Goal: Navigation & Orientation: Find specific page/section

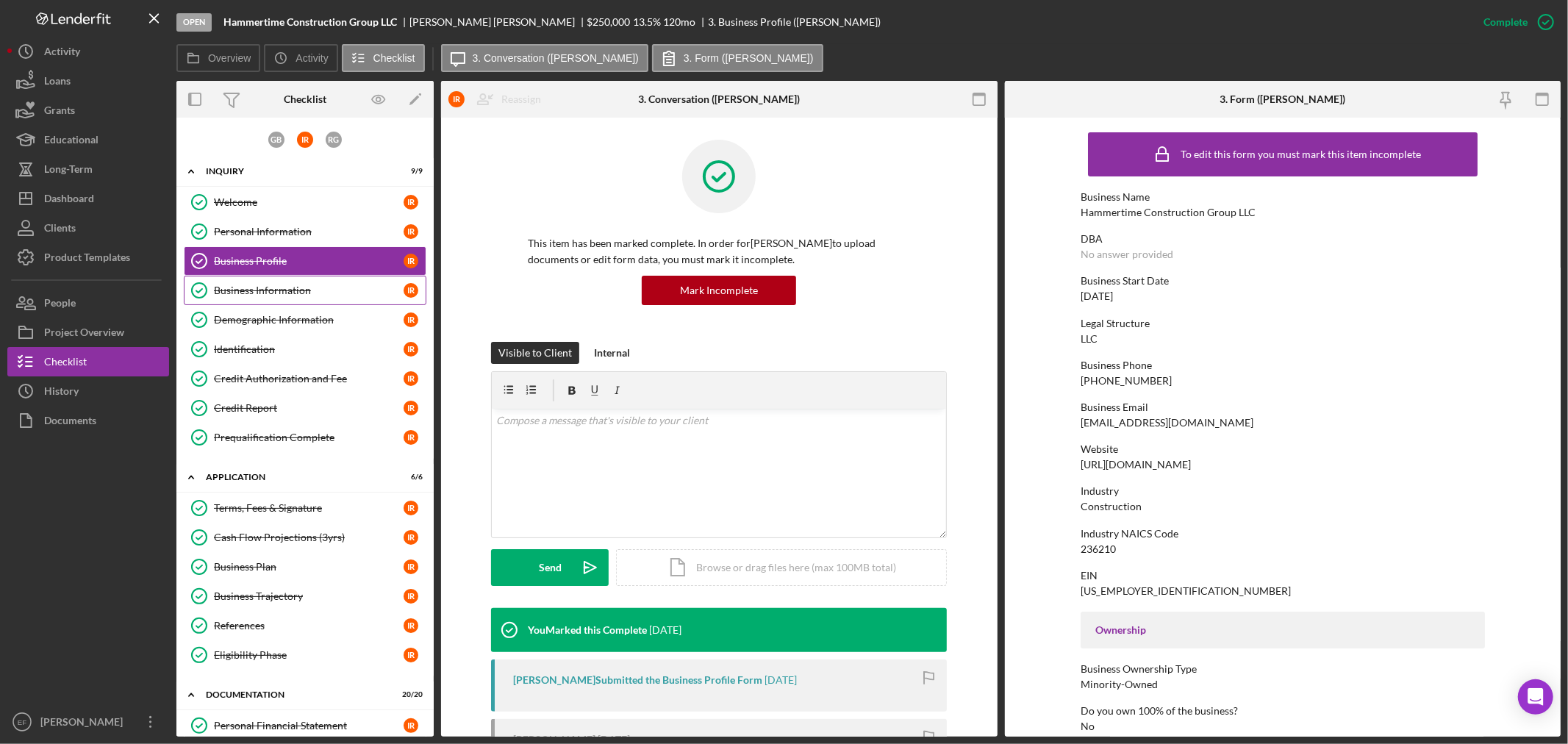
scroll to position [326, 0]
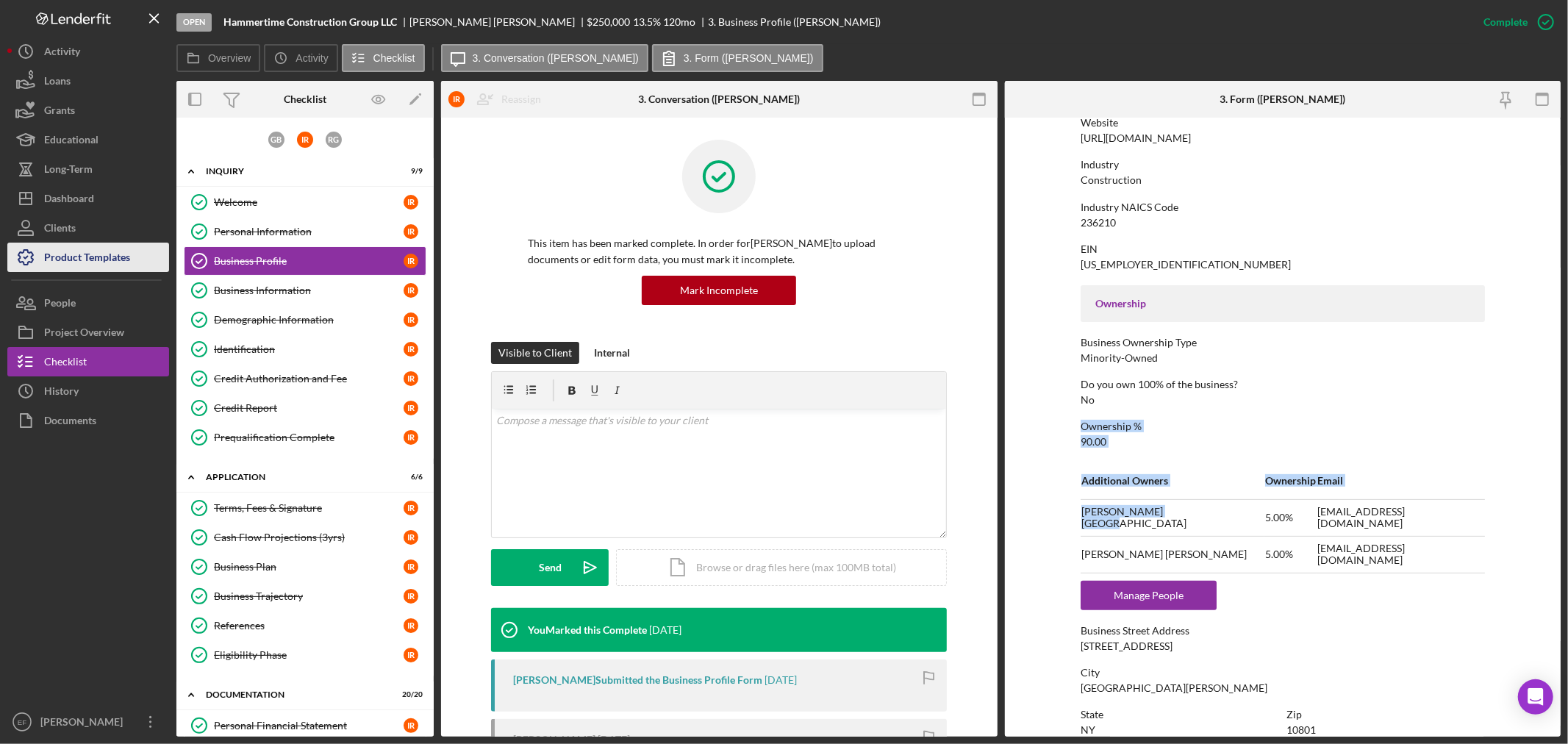
click at [72, 255] on div "Product Templates" at bounding box center [86, 259] width 86 height 33
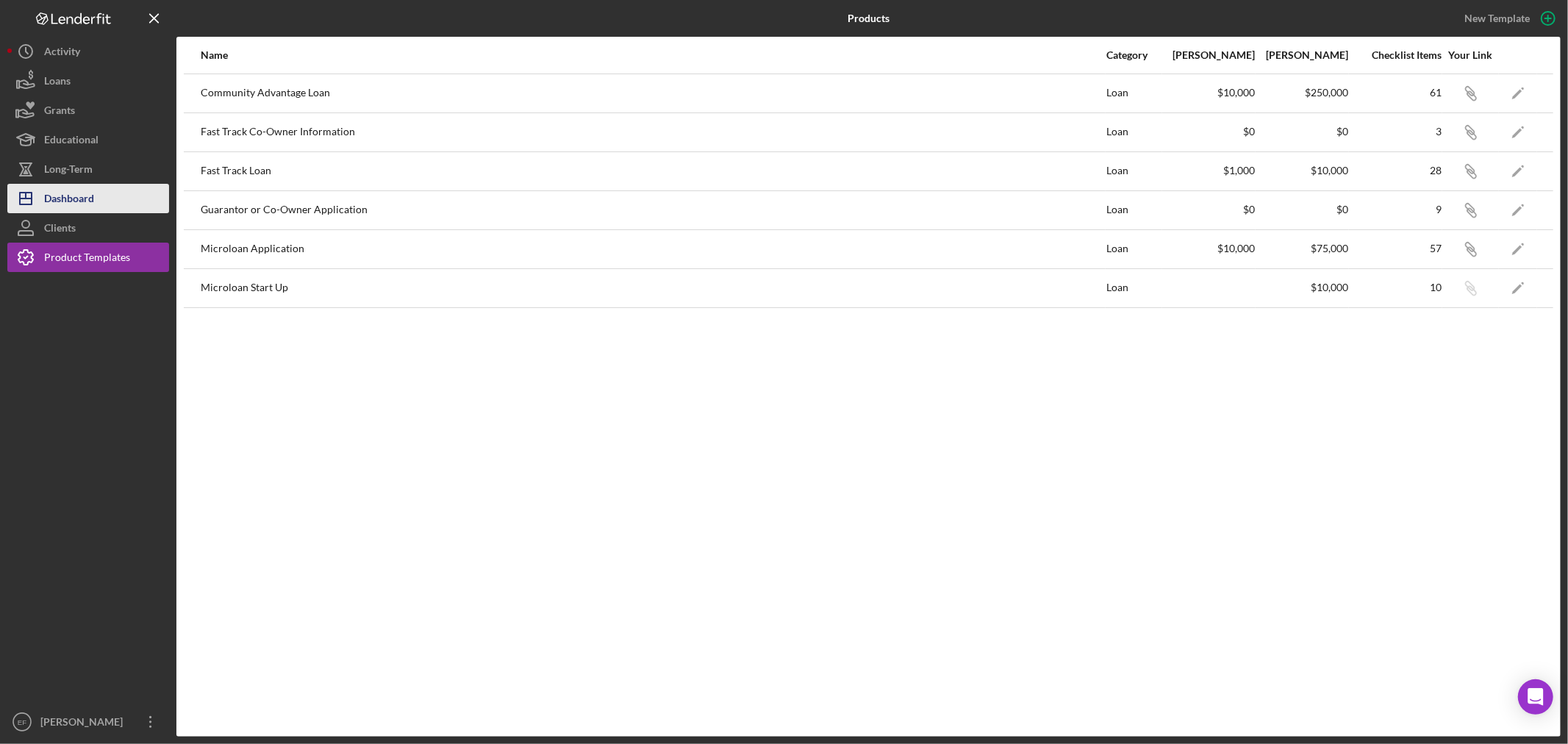
click at [77, 195] on div "Dashboard" at bounding box center [68, 200] width 50 height 33
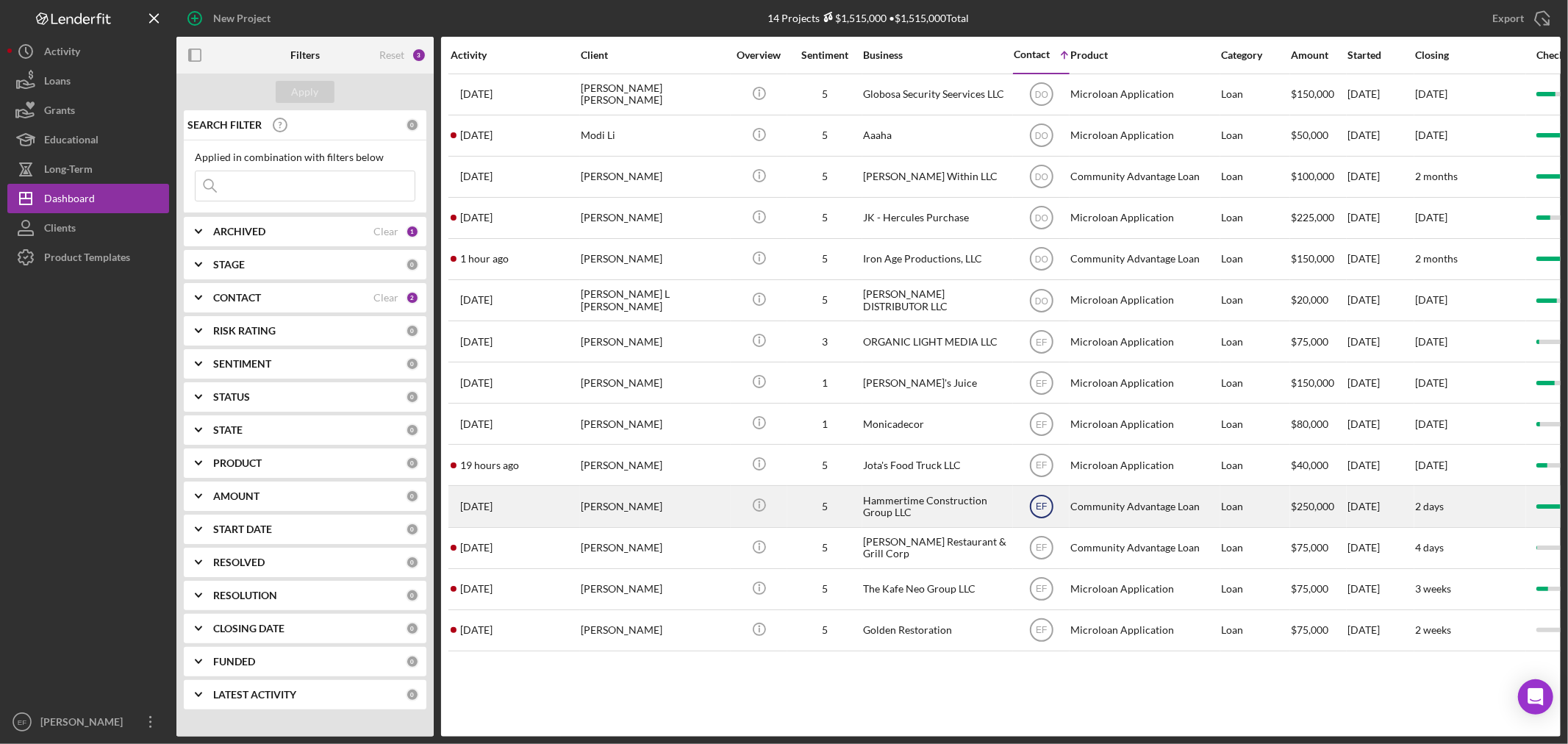
click at [1043, 512] on text "EF" at bounding box center [1040, 507] width 11 height 11
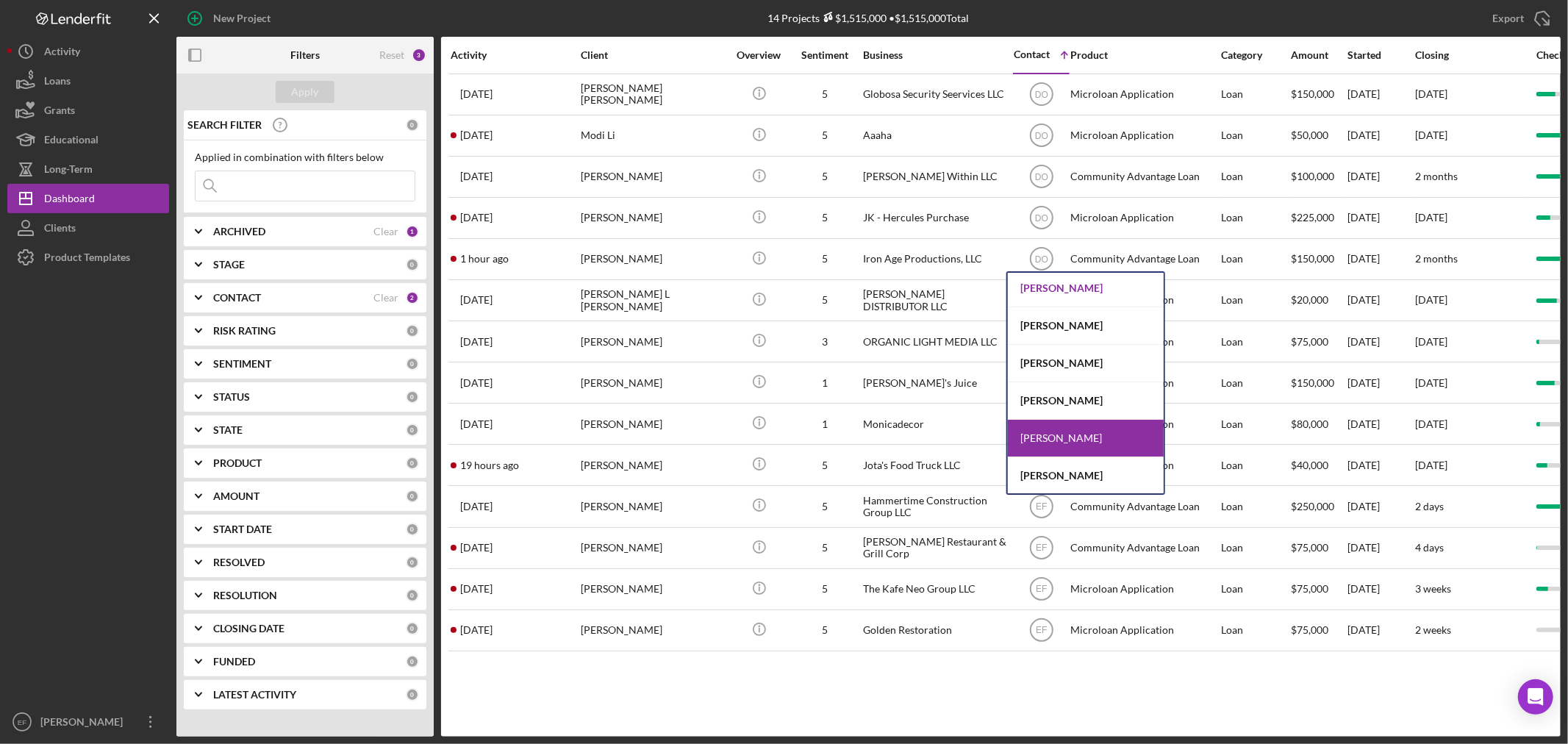
scroll to position [117, 0]
click at [1055, 395] on div "[PERSON_NAME]" at bounding box center [1085, 400] width 155 height 38
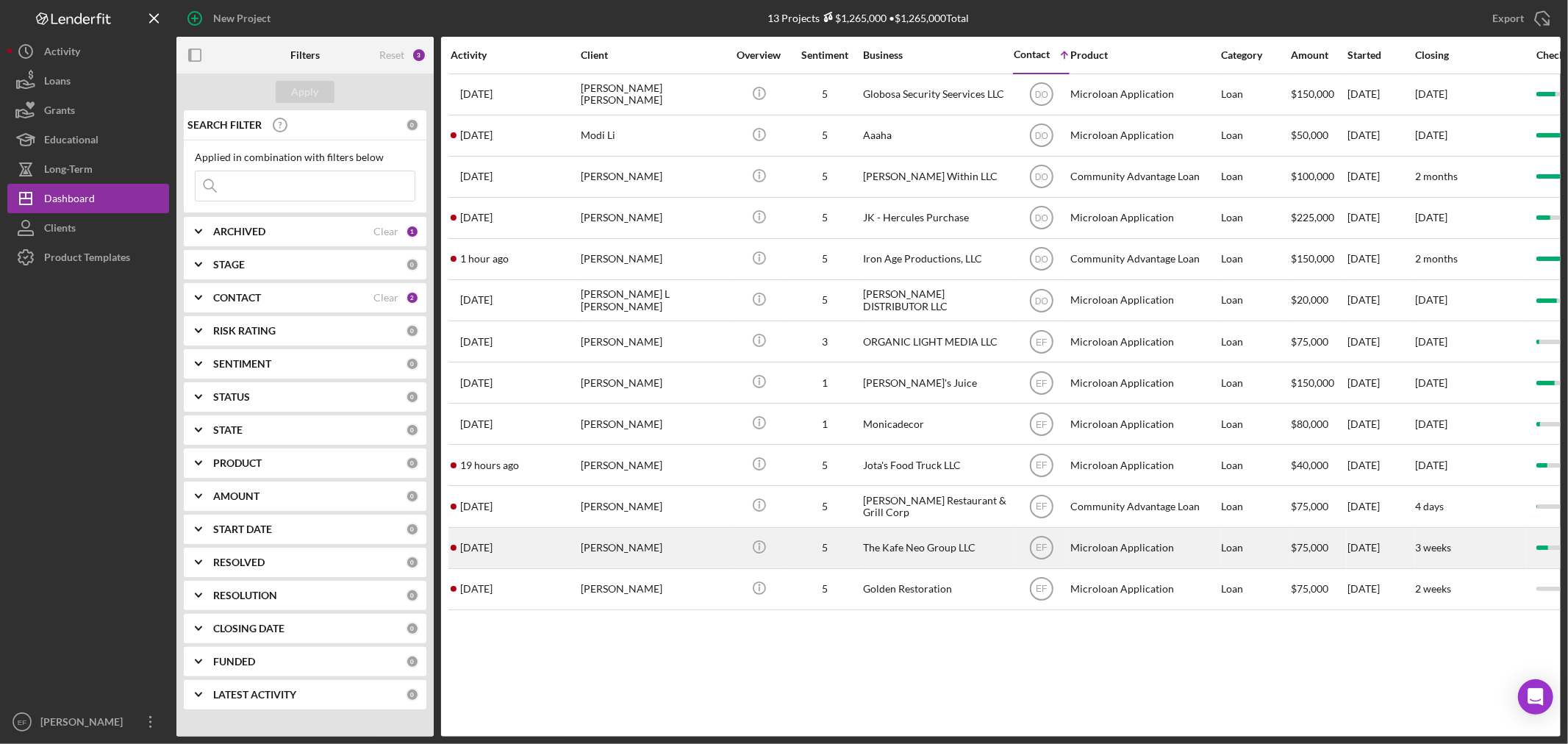
click at [638, 548] on div "[PERSON_NAME]" at bounding box center [654, 548] width 147 height 39
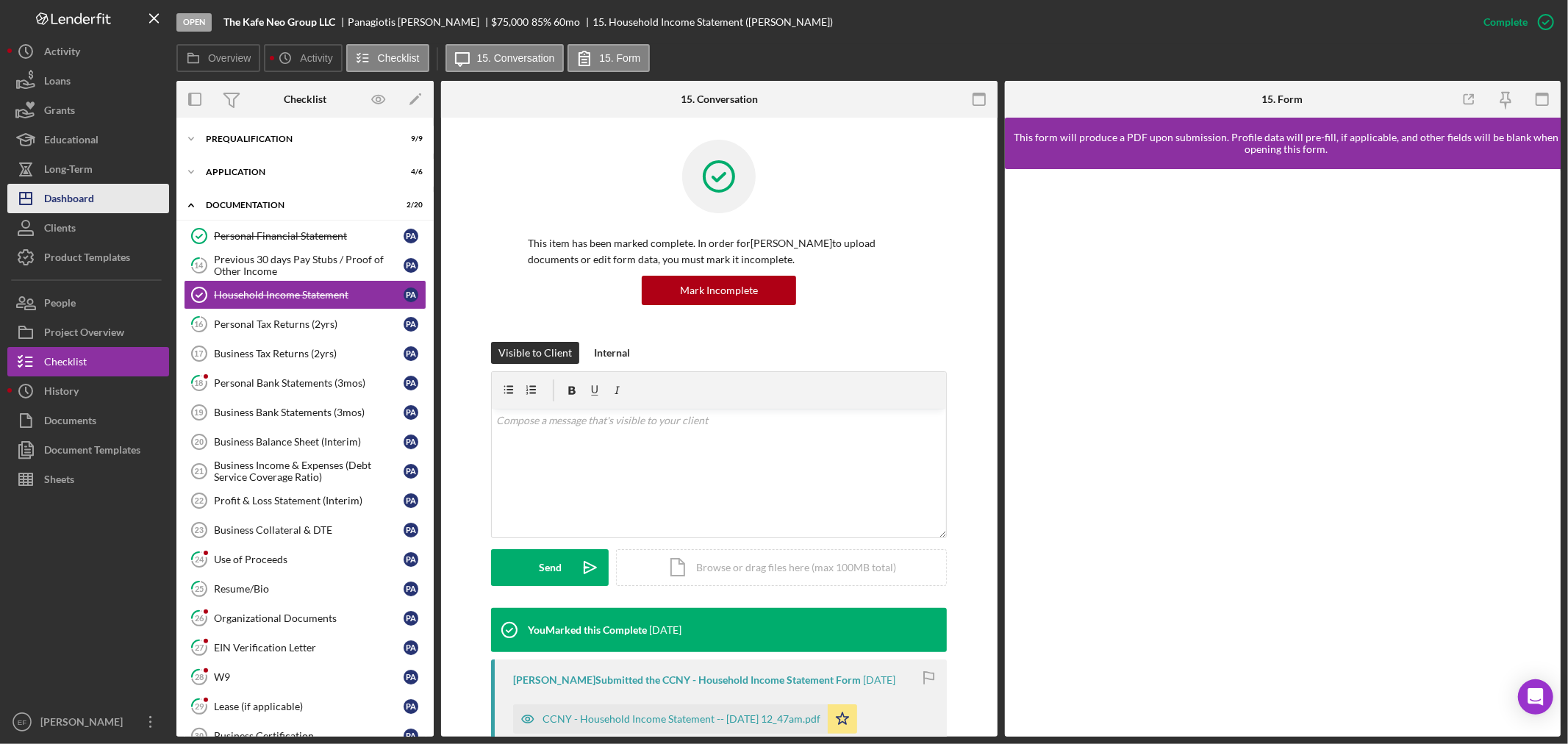
click at [77, 191] on div "Dashboard" at bounding box center [68, 200] width 50 height 33
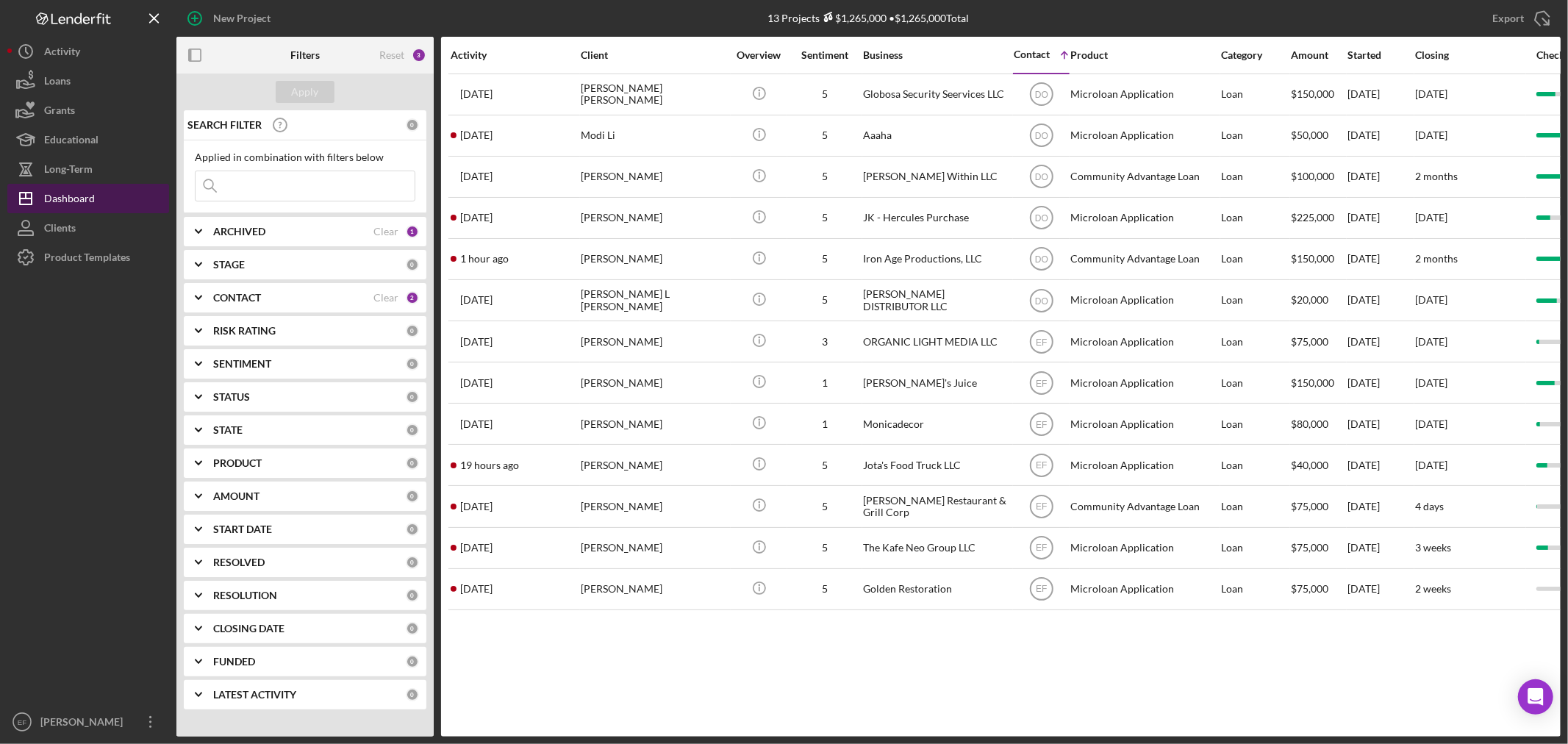
click at [74, 196] on div "Dashboard" at bounding box center [69, 200] width 51 height 33
